Goal: Information Seeking & Learning: Find specific page/section

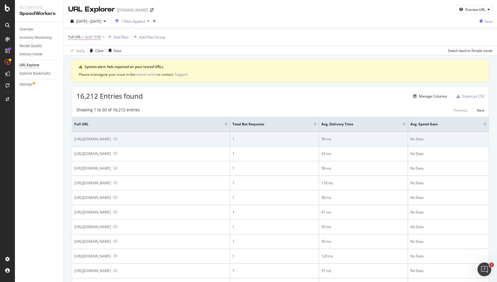
drag, startPoint x: 195, startPoint y: 142, endPoint x: 189, endPoint y: 141, distance: 5.8
click at [189, 141] on td "[URL][DOMAIN_NAME]" at bounding box center [151, 139] width 158 height 15
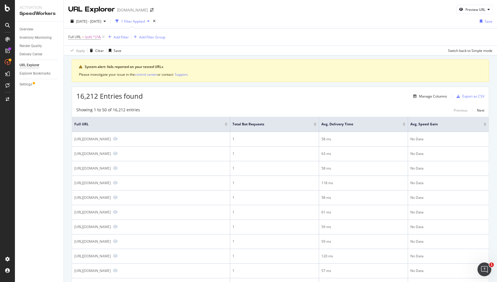
copy div "/&"
click at [31, 65] on div "SiteCrawler" at bounding box center [31, 65] width 20 height 6
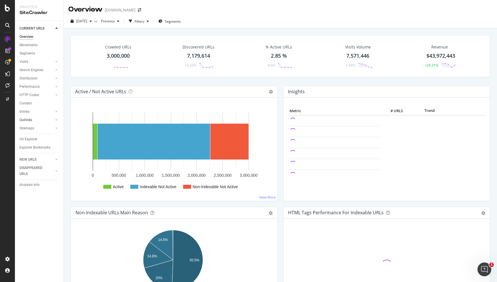
click at [42, 120] on link "Outlinks" at bounding box center [37, 120] width 34 height 6
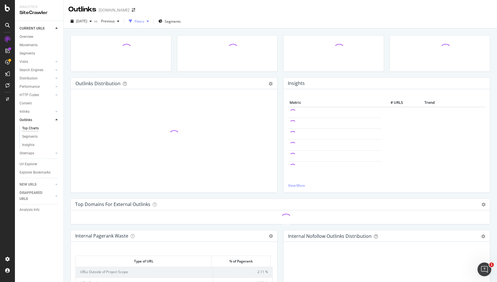
click at [144, 22] on div "Filters" at bounding box center [140, 21] width 10 height 5
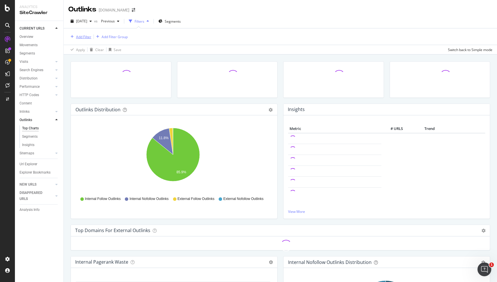
click at [82, 36] on div "Add Filter" at bounding box center [83, 36] width 15 height 5
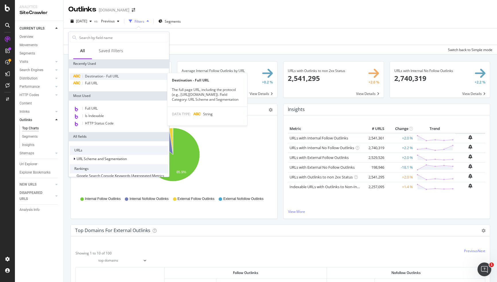
click at [95, 78] on span "Destination - Full URL" at bounding box center [102, 76] width 34 height 5
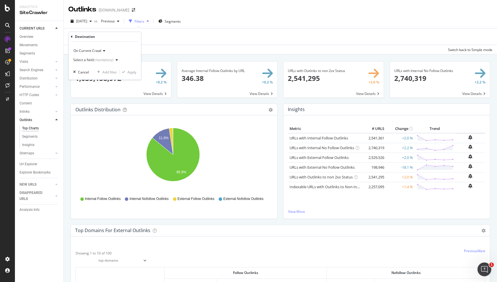
click at [105, 59] on div "(mandatory)" at bounding box center [103, 60] width 20 height 5
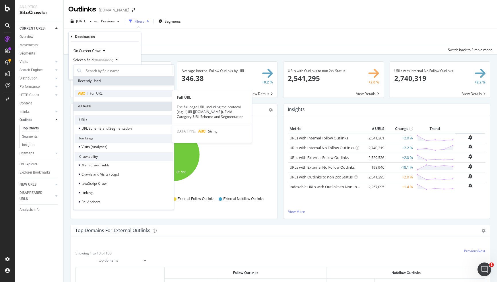
click at [94, 94] on span "Full URL" at bounding box center [96, 93] width 13 height 5
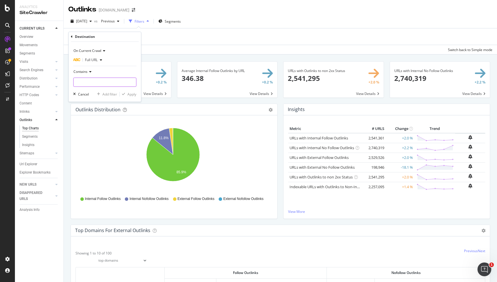
click at [95, 78] on input "text" at bounding box center [104, 82] width 63 height 9
paste input "/&"
type input "/&"
click at [126, 93] on div "button" at bounding box center [124, 94] width 8 height 3
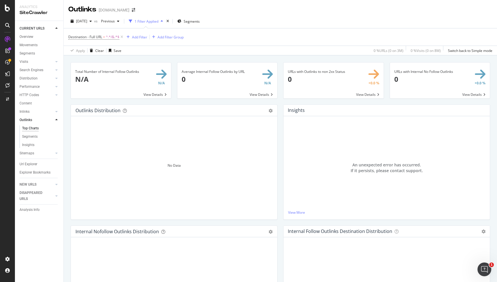
click at [288, 31] on div "Destination - Full URL = ^.*/&.*$ Add Filter Add Filter Group" at bounding box center [280, 36] width 424 height 17
click at [28, 74] on div "LogAnalyzer" at bounding box center [32, 75] width 22 height 6
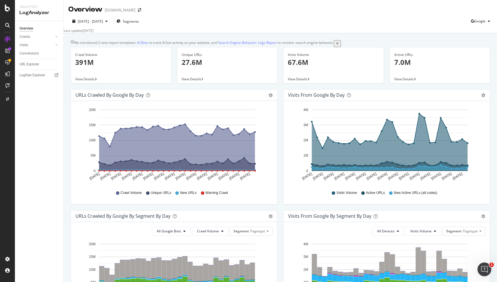
click at [43, 107] on div "Overview Crawls Daily Distribution Segments Distribution HTTP Codes Resources V…" at bounding box center [39, 151] width 48 height 261
click at [30, 63] on div "URL Explorer" at bounding box center [30, 64] width 20 height 6
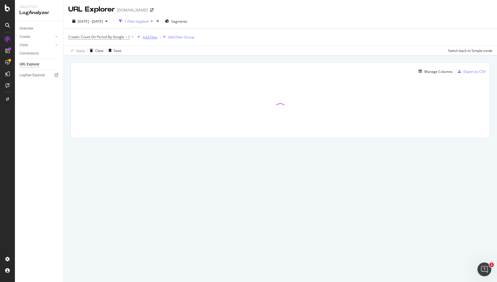
click at [153, 38] on div "Add Filter" at bounding box center [150, 37] width 15 height 5
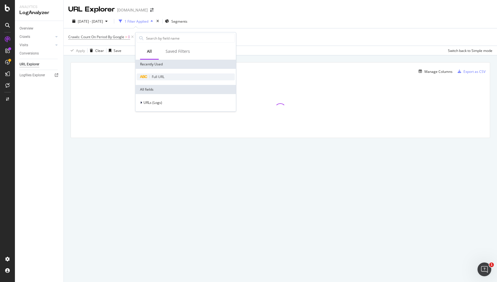
click at [154, 74] on div "Full URL" at bounding box center [186, 76] width 98 height 7
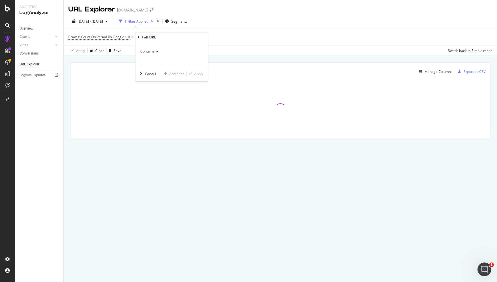
click at [158, 51] on icon at bounding box center [156, 51] width 4 height 3
click at [231, 36] on div "Crawls: Count On Period By Google > 0 Add Filter Add Filter Group" at bounding box center [280, 36] width 424 height 17
drag, startPoint x: 179, startPoint y: 36, endPoint x: 182, endPoint y: 36, distance: 3.7
click at [182, 36] on div "missing value" at bounding box center [175, 36] width 22 height 5
click at [227, 27] on div "[DATE] - [DATE] 2 Filters Applied Segments" at bounding box center [280, 22] width 433 height 11
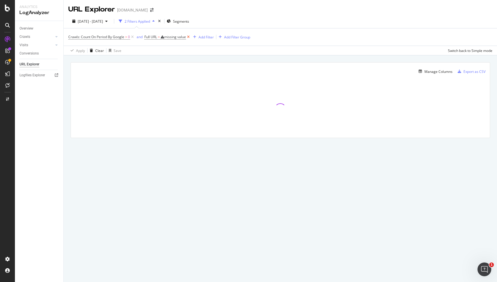
drag, startPoint x: 191, startPoint y: 36, endPoint x: 187, endPoint y: 36, distance: 3.4
click at [190, 36] on icon at bounding box center [188, 37] width 5 height 6
click at [151, 36] on div "Add Filter" at bounding box center [150, 37] width 15 height 5
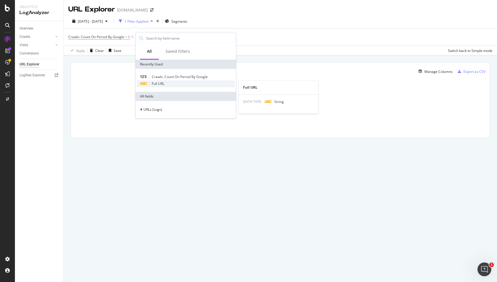
click at [157, 83] on span "Full URL" at bounding box center [158, 83] width 13 height 5
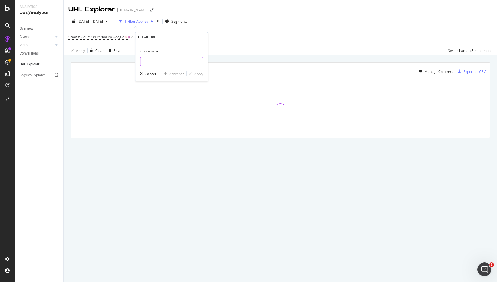
click at [160, 59] on input "text" at bounding box center [171, 61] width 63 height 9
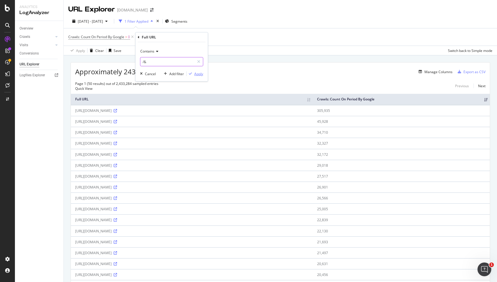
type input "/&"
click at [197, 73] on div "Apply" at bounding box center [198, 73] width 9 height 5
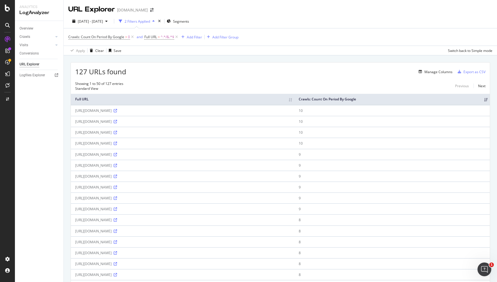
click at [47, 139] on div "Overview Crawls Daily Distribution Segments Distribution HTTP Codes Resources V…" at bounding box center [39, 151] width 48 height 261
click at [184, 49] on div "Apply Clear Save Switch back to Simple mode" at bounding box center [280, 50] width 433 height 9
click at [166, 35] on span "^.*/&.*$" at bounding box center [167, 37] width 13 height 8
click at [171, 65] on input "/&" at bounding box center [177, 60] width 54 height 9
paste input "[URL][DOMAIN_NAME]"
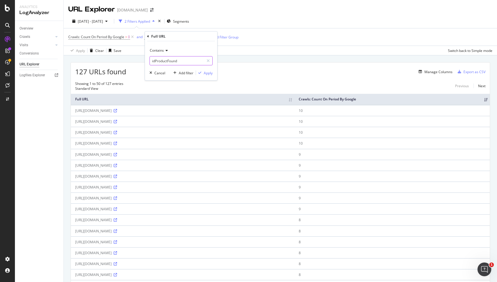
type input "idProductFound"
click at [207, 72] on div "Apply" at bounding box center [208, 72] width 9 height 5
